Goal: Task Accomplishment & Management: Use online tool/utility

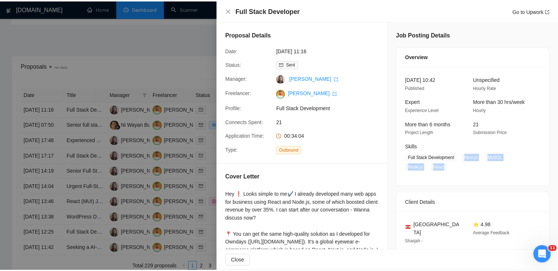
scroll to position [236, 0]
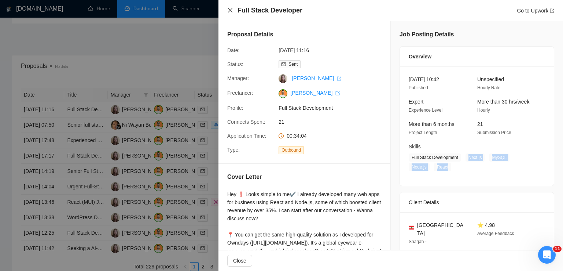
click at [229, 12] on icon "close" at bounding box center [230, 10] width 6 height 6
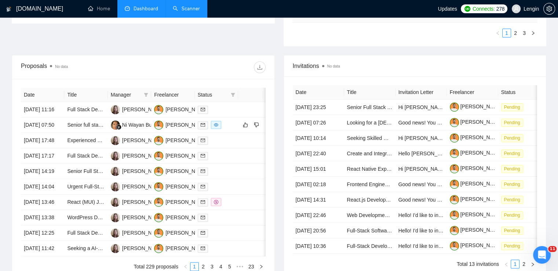
click at [191, 12] on link "Scanner" at bounding box center [186, 8] width 27 height 6
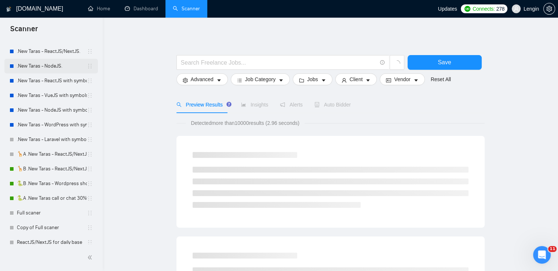
scroll to position [89, 0]
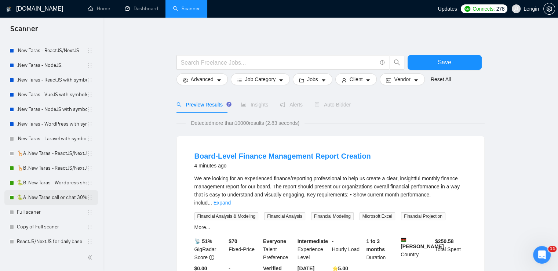
click at [49, 195] on link "🐍A .New Taras call or chat 30%view 0 reply 23/04" at bounding box center [52, 197] width 70 height 15
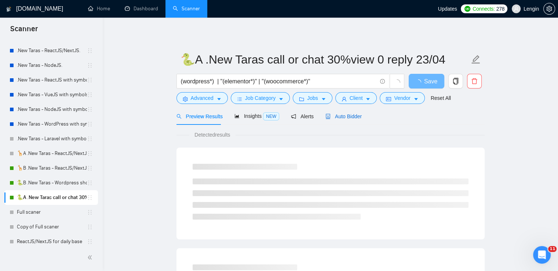
click at [345, 118] on span "Auto Bidder" at bounding box center [343, 116] width 36 height 6
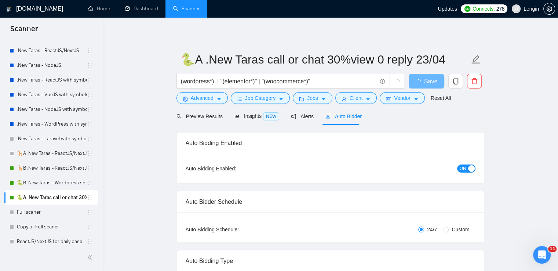
radio input "false"
radio input "true"
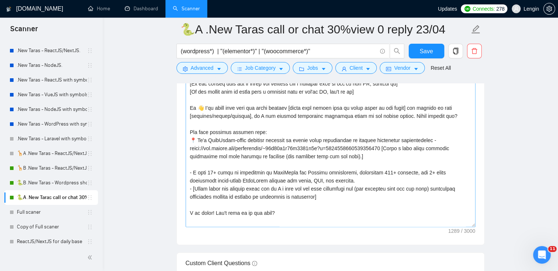
scroll to position [8, 0]
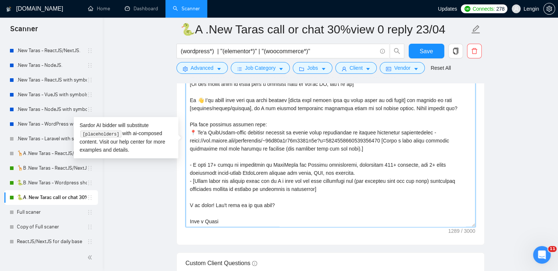
drag, startPoint x: 191, startPoint y: 99, endPoint x: 230, endPoint y: 217, distance: 124.8
click at [230, 217] on textarea "Cover letter template:" at bounding box center [331, 144] width 290 height 165
